Goal: Task Accomplishment & Management: Manage account settings

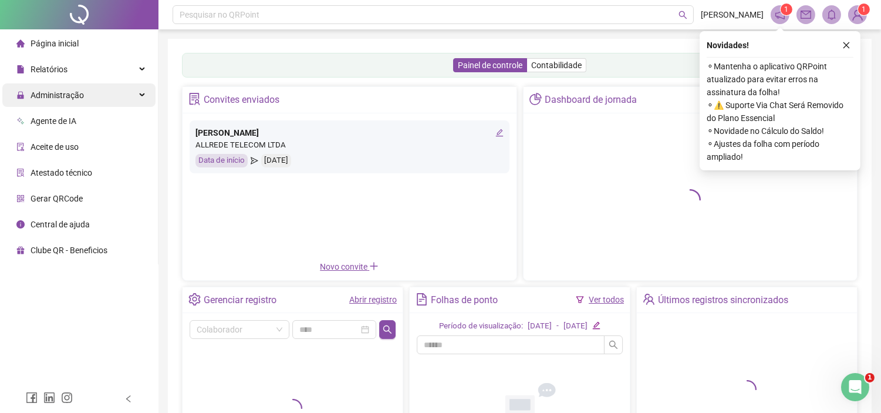
click at [94, 100] on div "Administração" at bounding box center [78, 94] width 153 height 23
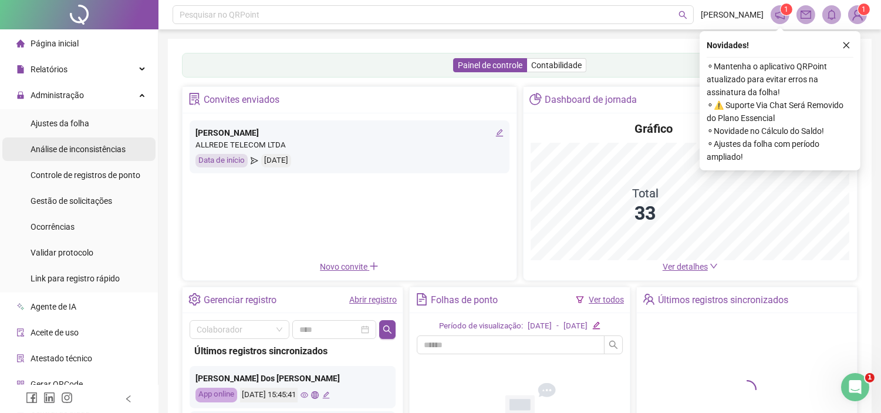
click at [97, 156] on div "Análise de inconsistências" at bounding box center [78, 148] width 95 height 23
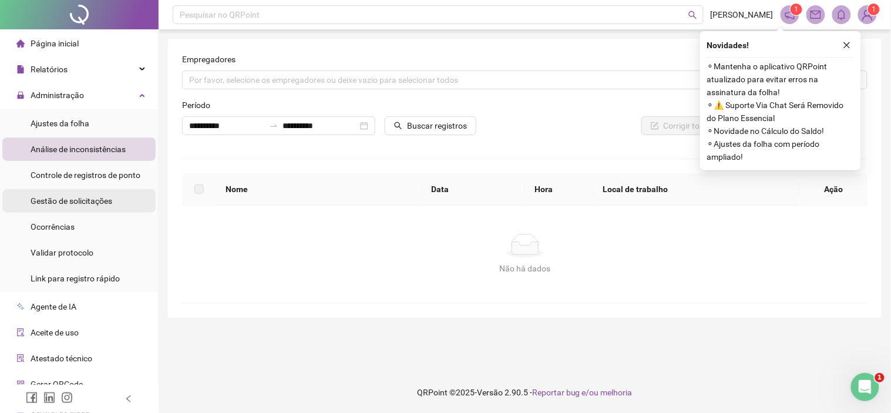
click at [91, 205] on span "Gestão de solicitações" at bounding box center [72, 200] width 82 height 9
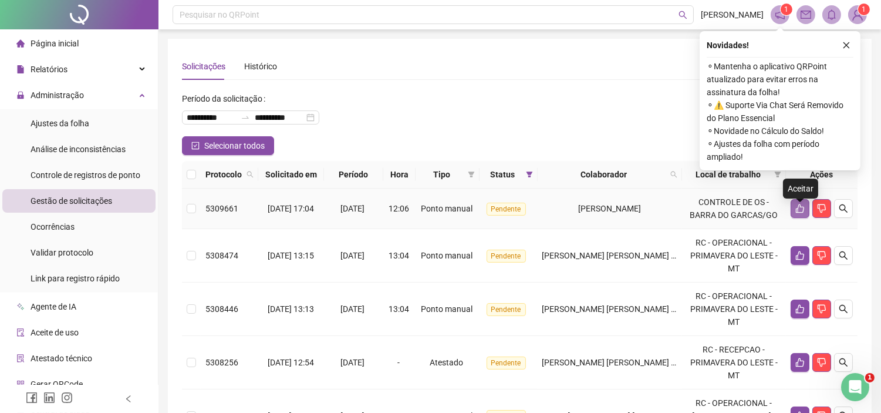
click at [803, 213] on icon "like" at bounding box center [799, 208] width 9 height 9
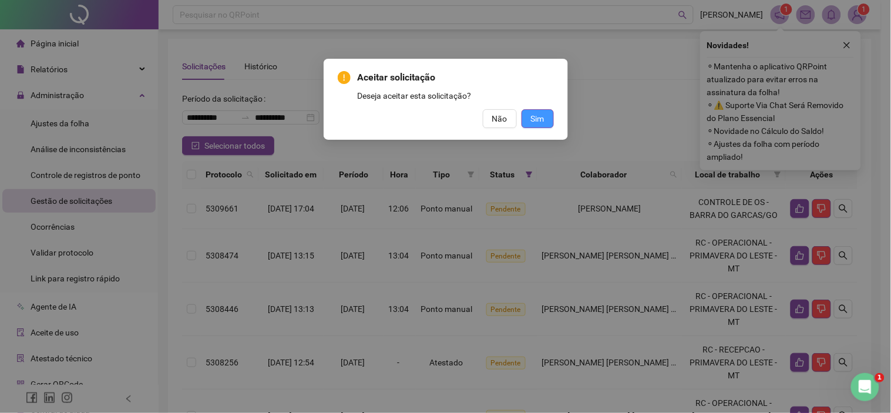
click at [535, 112] on span "Sim" at bounding box center [538, 118] width 14 height 13
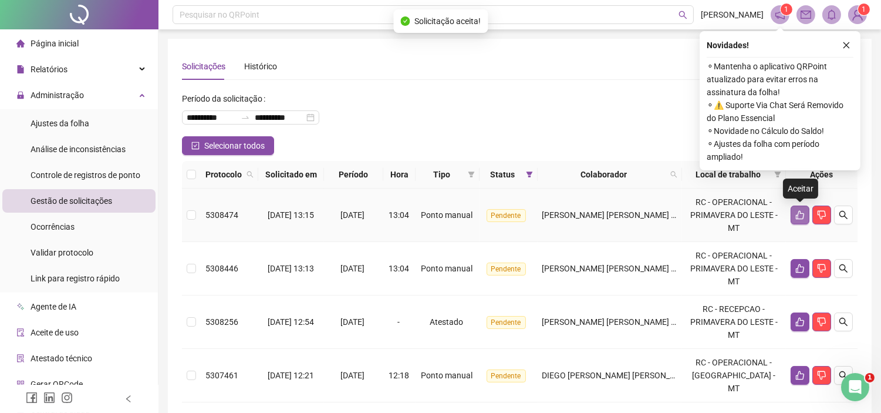
click at [800, 217] on icon "like" at bounding box center [799, 214] width 9 height 9
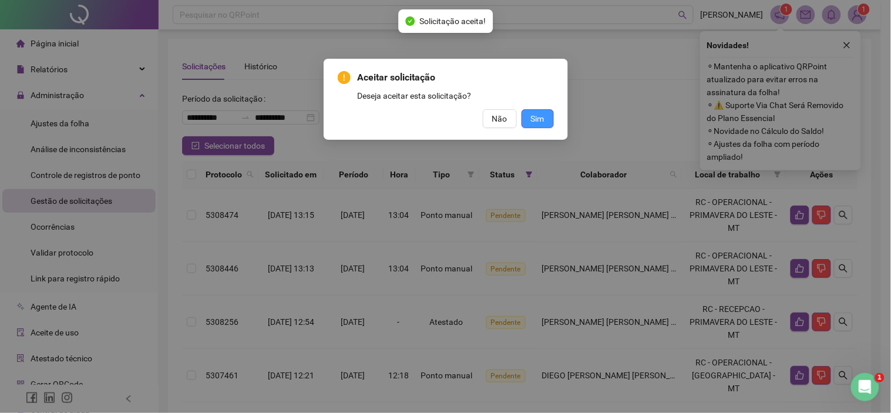
click at [538, 114] on span "Sim" at bounding box center [538, 118] width 14 height 13
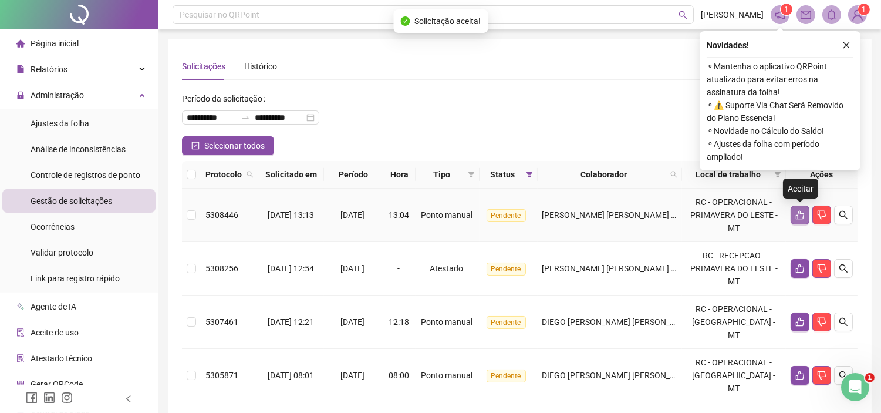
click at [795, 215] on icon "like" at bounding box center [799, 214] width 9 height 9
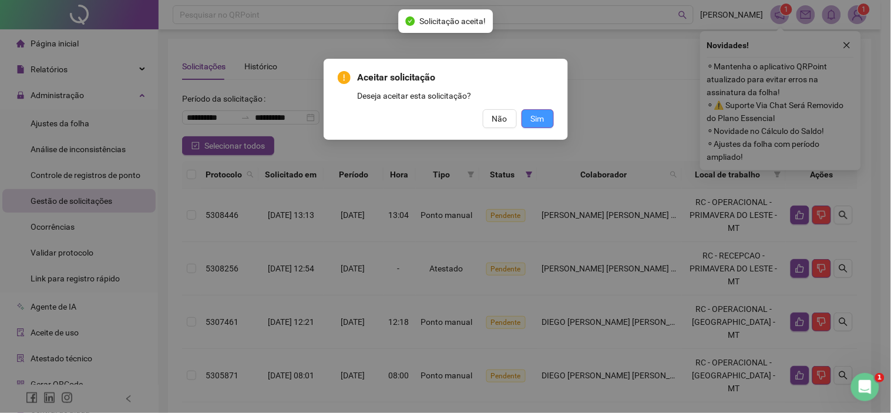
click at [542, 114] on span "Sim" at bounding box center [538, 118] width 14 height 13
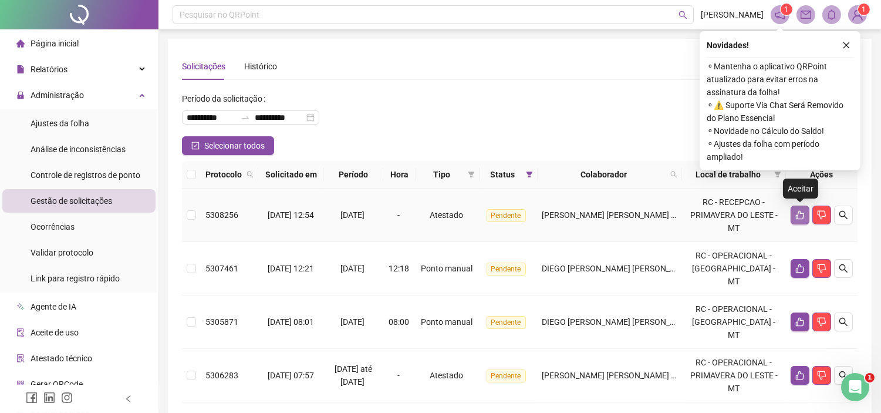
click at [802, 214] on icon "like" at bounding box center [799, 214] width 9 height 9
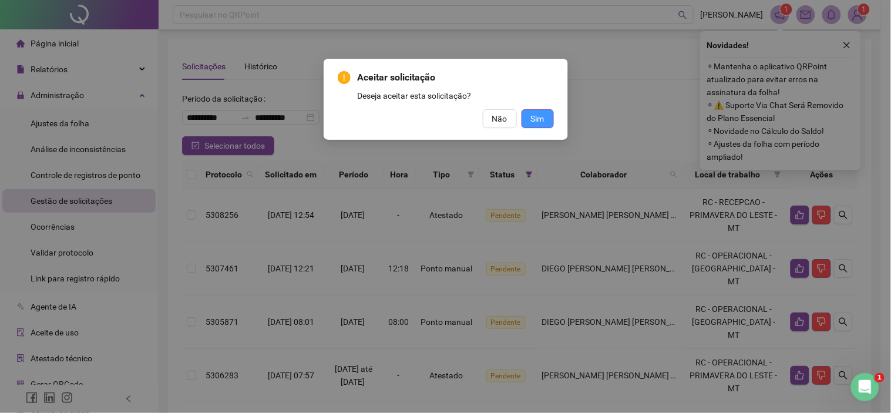
click at [533, 115] on span "Sim" at bounding box center [538, 118] width 14 height 13
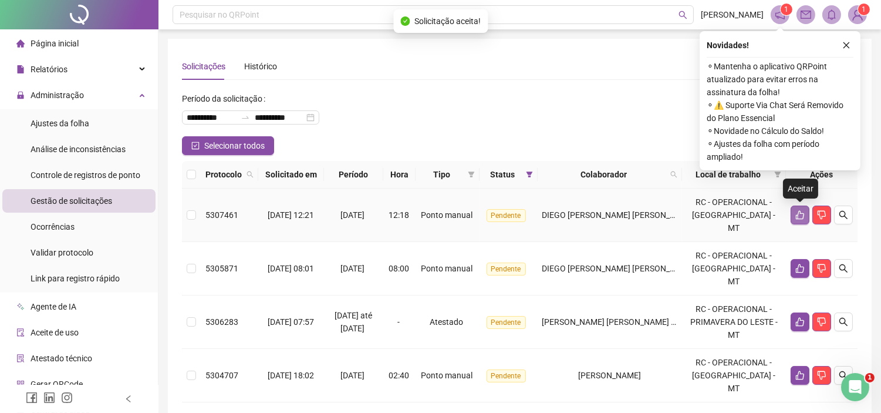
click at [797, 214] on icon "like" at bounding box center [800, 215] width 8 height 9
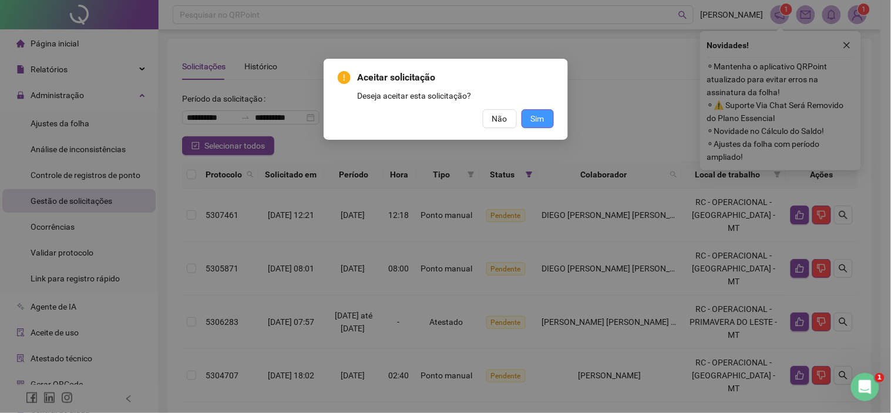
click at [535, 109] on button "Sim" at bounding box center [537, 118] width 32 height 19
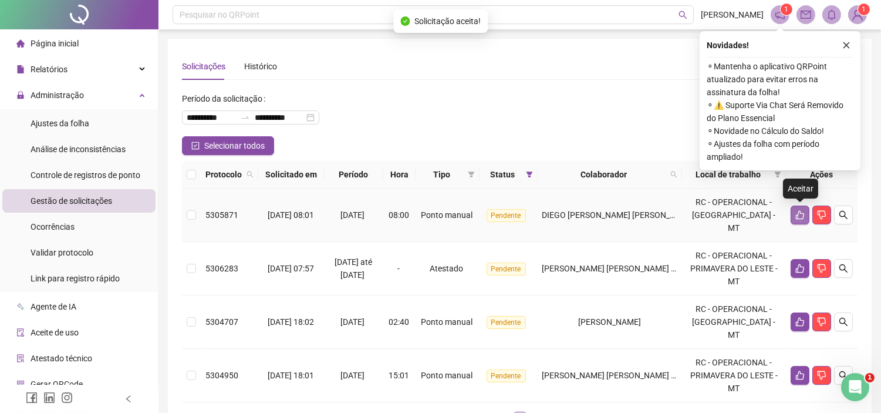
click at [800, 214] on icon "like" at bounding box center [799, 214] width 9 height 9
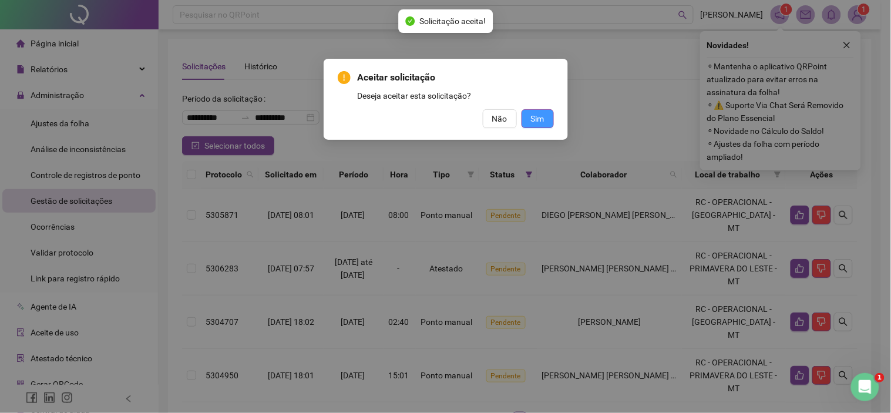
click at [538, 117] on span "Sim" at bounding box center [538, 118] width 14 height 13
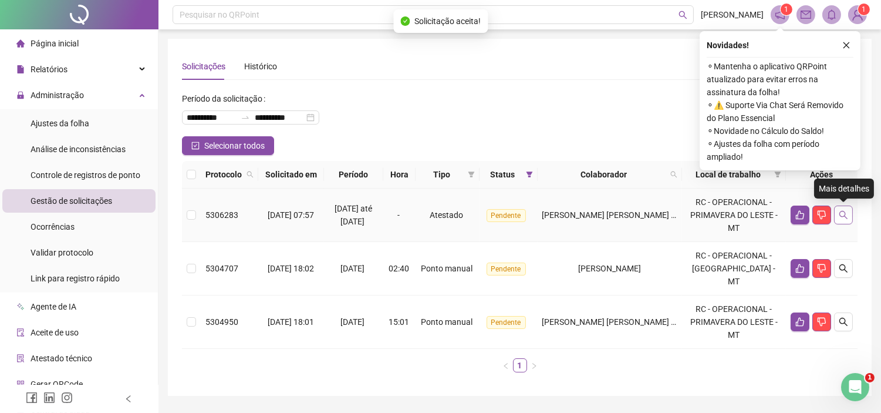
click at [846, 216] on icon "search" at bounding box center [843, 214] width 9 height 9
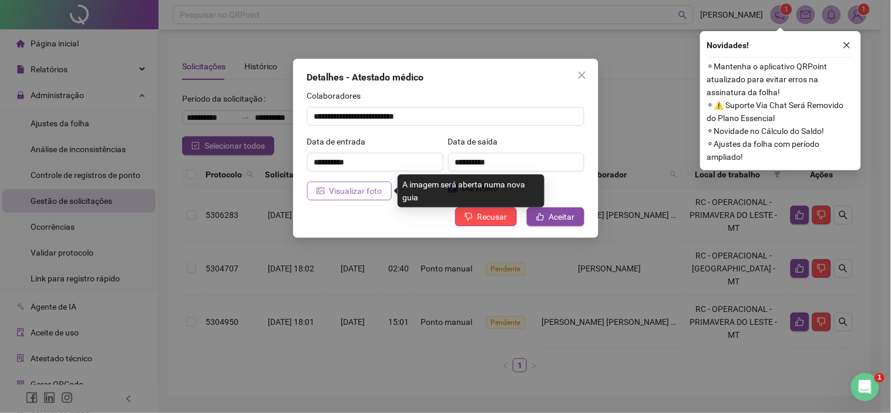
click at [376, 194] on span "Visualizar foto" at bounding box center [355, 190] width 53 height 13
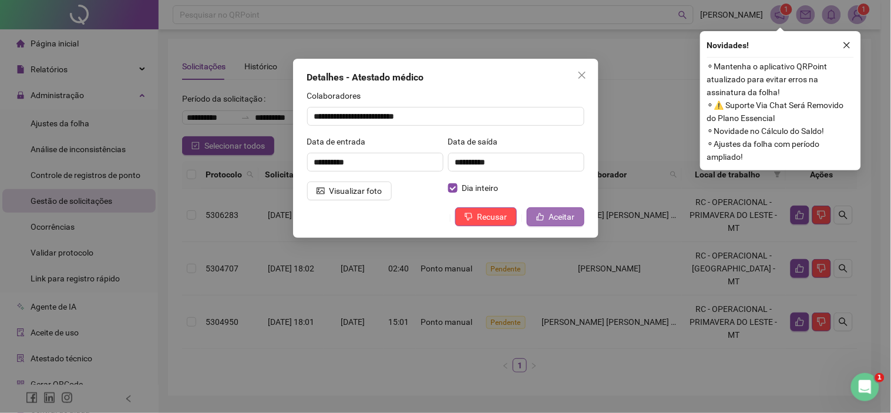
click at [554, 216] on span "Aceitar" at bounding box center [562, 216] width 26 height 13
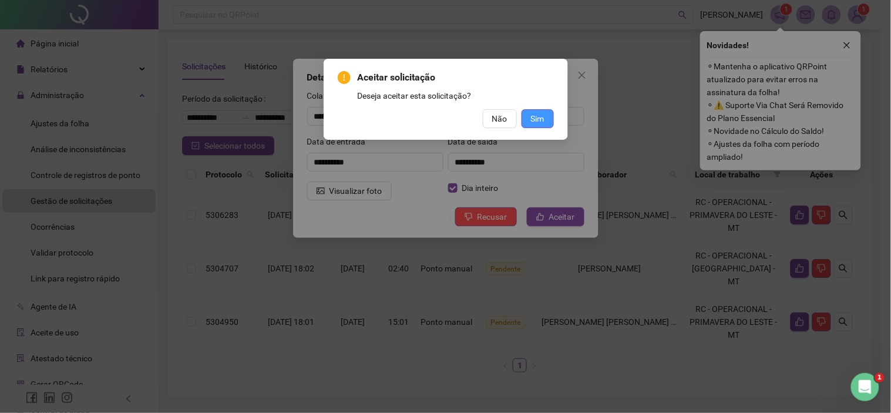
click at [528, 120] on button "Sim" at bounding box center [537, 118] width 32 height 19
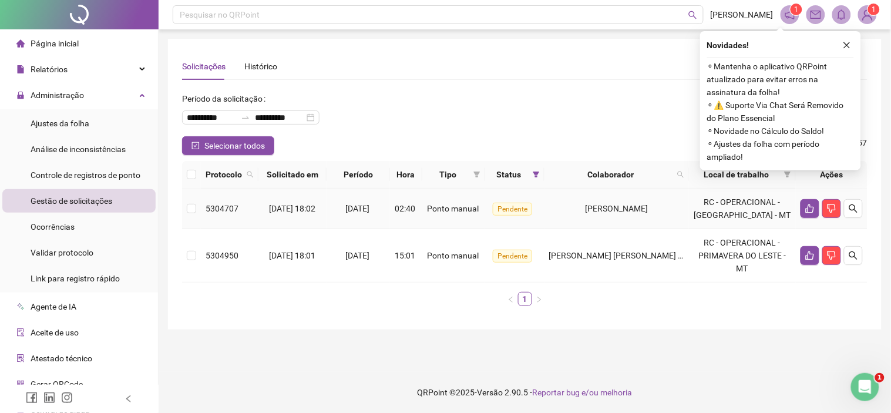
click at [799, 218] on td at bounding box center [831, 208] width 72 height 41
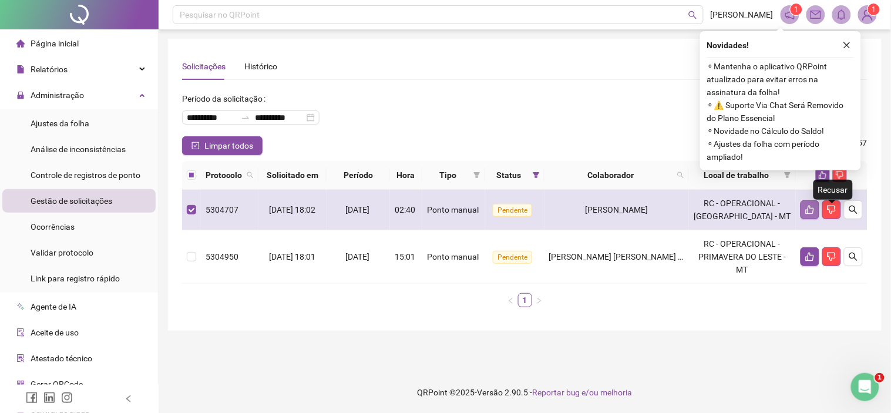
click at [806, 214] on icon "like" at bounding box center [809, 209] width 8 height 9
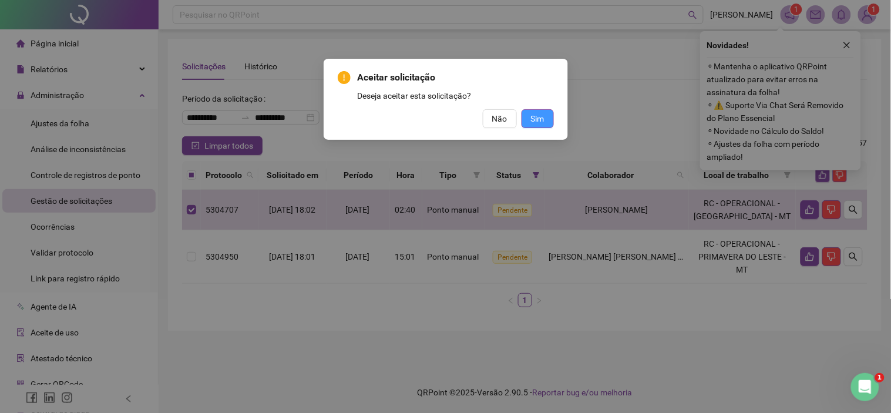
click at [541, 114] on span "Sim" at bounding box center [538, 118] width 14 height 13
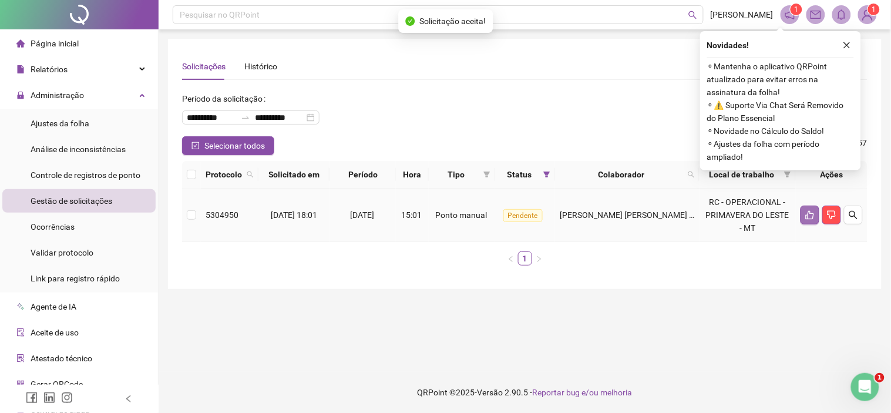
click at [805, 215] on icon "like" at bounding box center [809, 214] width 9 height 9
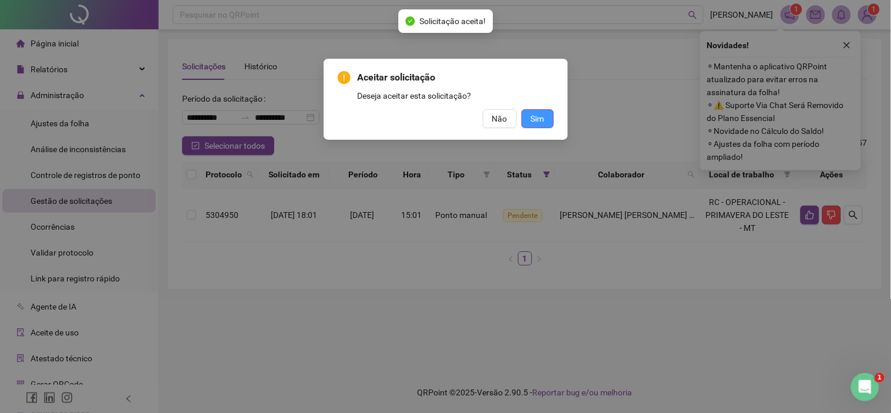
click at [531, 118] on span "Sim" at bounding box center [538, 118] width 14 height 13
